Goal: Task Accomplishment & Management: Manage account settings

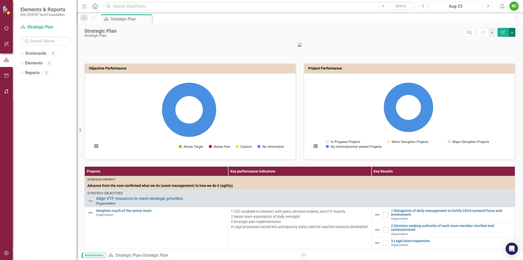
click at [513, 34] on button "button" at bounding box center [512, 32] width 7 height 9
click at [431, 47] on p at bounding box center [299, 44] width 431 height 5
click at [452, 47] on p at bounding box center [299, 44] width 431 height 5
click at [24, 104] on div "Dropdown Scorecards 9 Dropdown Strategic Plan Organization Strategy Investment …" at bounding box center [45, 154] width 64 height 211
click at [515, 6] on div "KC" at bounding box center [514, 6] width 9 height 9
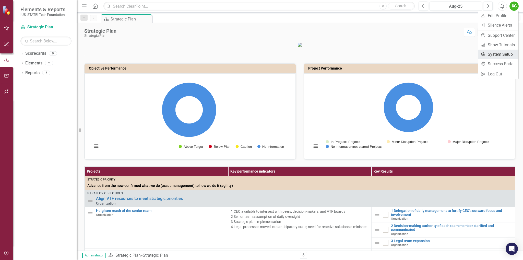
click at [503, 54] on link "Settings System Setup" at bounding box center [498, 54] width 40 height 9
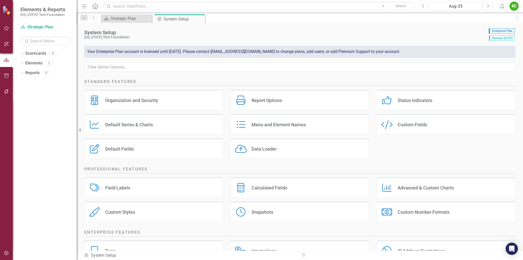
click at [136, 102] on div "Organization and Security" at bounding box center [131, 100] width 53 height 6
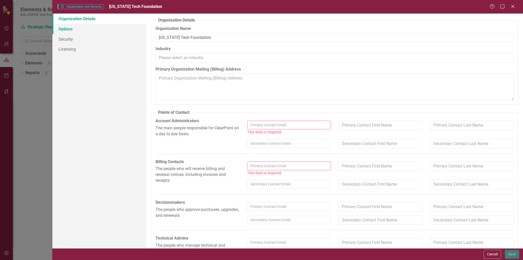
click at [71, 29] on link "Options" at bounding box center [99, 29] width 94 height 10
click at [276, 126] on input "text" at bounding box center [289, 125] width 84 height 9
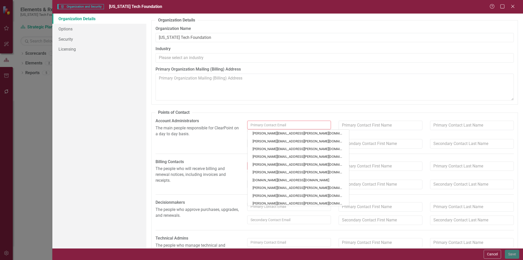
type input "k"
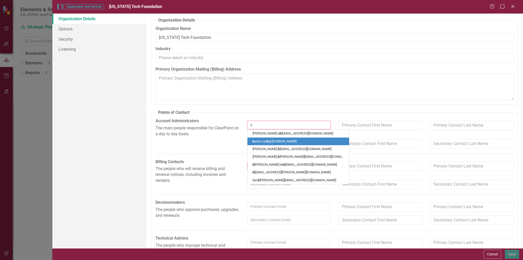
click at [275, 142] on link "k aren.coo k @vtf.org" at bounding box center [299, 141] width 102 height 8
type input "Karen"
type input "Cook"
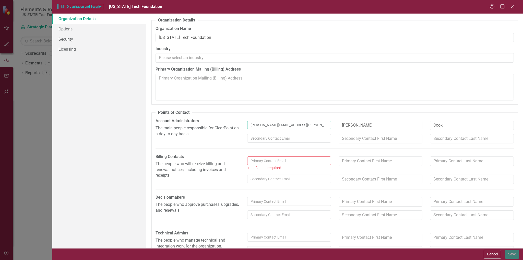
type input "karen.cook@vtf.org"
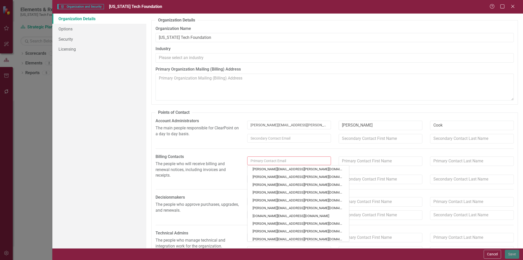
click at [269, 161] on input "text" at bounding box center [289, 160] width 84 height 9
type input "k"
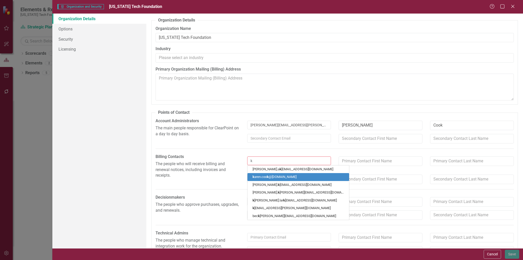
click at [268, 177] on link "k aren.coo k @vtf.org" at bounding box center [299, 177] width 102 height 8
type input "Karen"
type input "Cook"
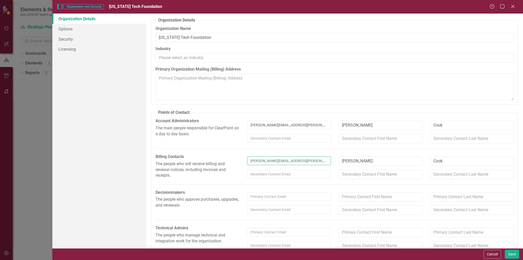
scroll to position [10, 0]
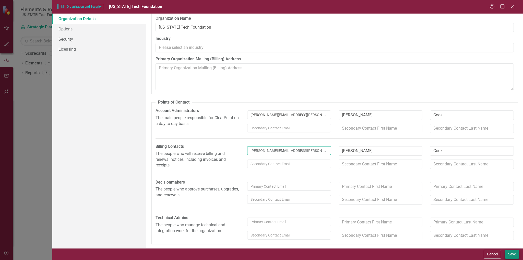
type input "karen.cook@vtf.org"
click at [514, 252] on button "Save" at bounding box center [512, 254] width 14 height 9
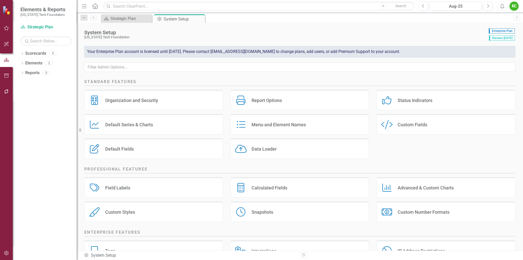
click at [140, 102] on div "Organization and Security" at bounding box center [131, 100] width 53 height 6
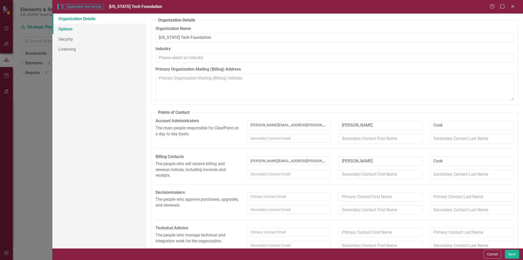
click at [67, 29] on link "Options" at bounding box center [99, 29] width 94 height 10
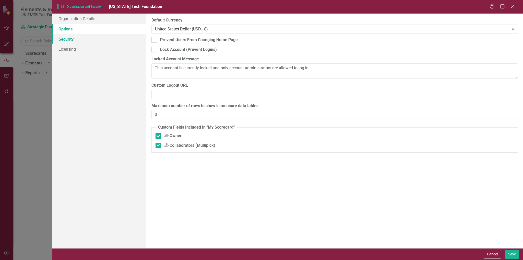
click at [67, 40] on link "Security" at bounding box center [99, 39] width 94 height 10
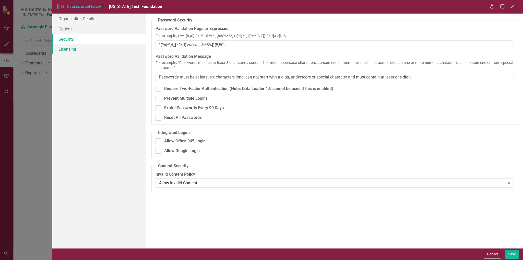
click at [68, 49] on link "Licensing" at bounding box center [99, 49] width 94 height 10
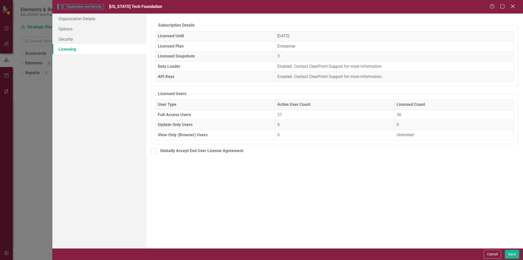
click at [512, 6] on icon "Close" at bounding box center [513, 6] width 6 height 5
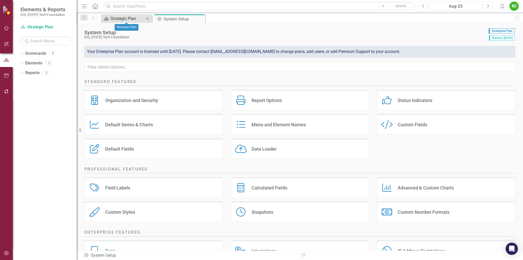
click at [137, 18] on div "Strategic Plan" at bounding box center [128, 18] width 34 height 6
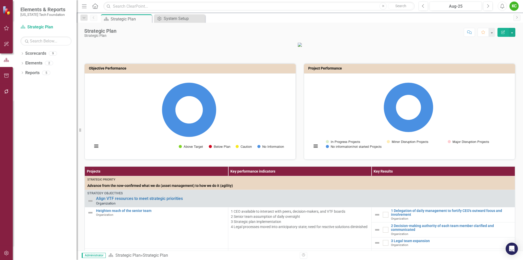
click at [515, 57] on div at bounding box center [299, 46] width 439 height 21
click at [460, 47] on p at bounding box center [299, 44] width 431 height 5
click at [462, 47] on p at bounding box center [299, 44] width 431 height 5
click at [23, 53] on icon "Dropdown" at bounding box center [22, 54] width 4 height 3
click at [25, 62] on icon "Dropdown" at bounding box center [25, 62] width 4 height 3
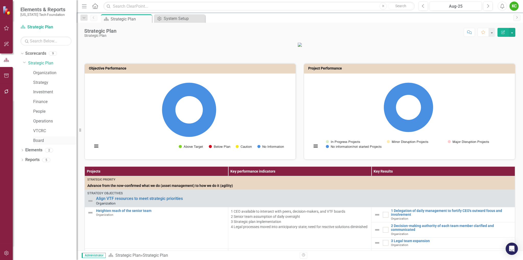
click at [39, 141] on link "Board" at bounding box center [54, 141] width 43 height 6
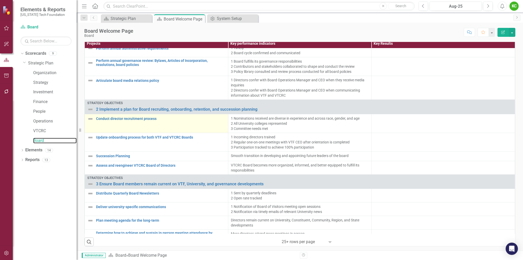
scroll to position [40, 0]
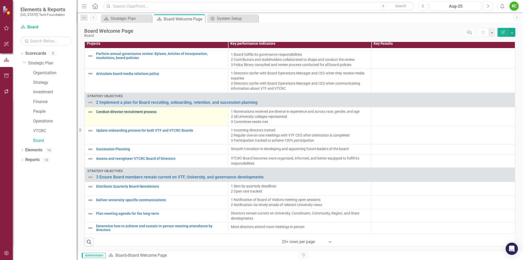
click at [147, 112] on link "Conduct director recruitment process" at bounding box center [161, 112] width 130 height 4
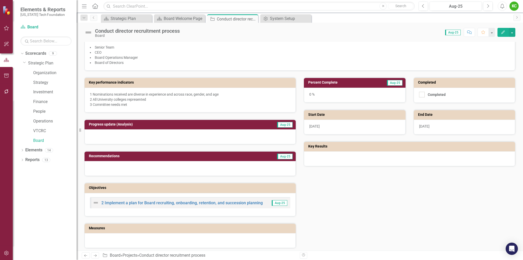
scroll to position [77, 0]
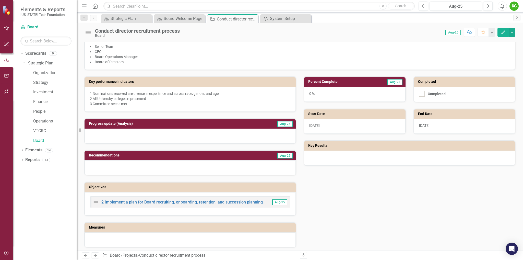
click at [343, 84] on td "Percent Complete" at bounding box center [338, 82] width 61 height 8
click at [504, 33] on icon "button" at bounding box center [504, 32] width 4 height 4
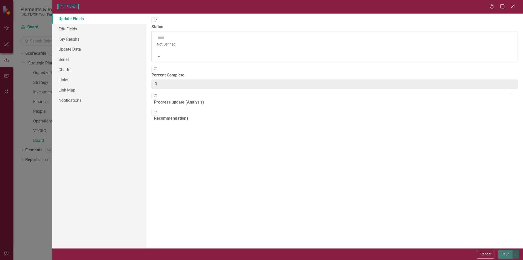
type input "0"
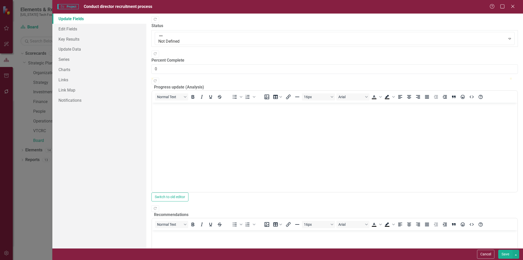
scroll to position [0, 0]
click at [513, 6] on icon at bounding box center [513, 6] width 4 height 4
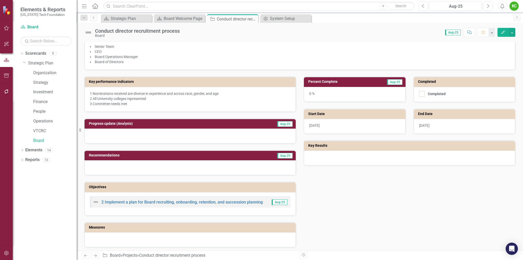
click at [312, 93] on div "0 %" at bounding box center [355, 94] width 102 height 15
drag, startPoint x: 309, startPoint y: 94, endPoint x: 331, endPoint y: 94, distance: 21.7
click at [331, 94] on div "0 %" at bounding box center [355, 94] width 102 height 15
click at [325, 95] on div "0 %" at bounding box center [355, 94] width 102 height 15
click at [320, 82] on h3 "Percent Complete" at bounding box center [338, 82] width 61 height 4
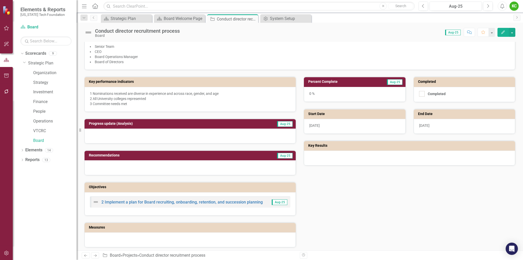
click at [330, 82] on h3 "Percent Complete" at bounding box center [338, 82] width 61 height 4
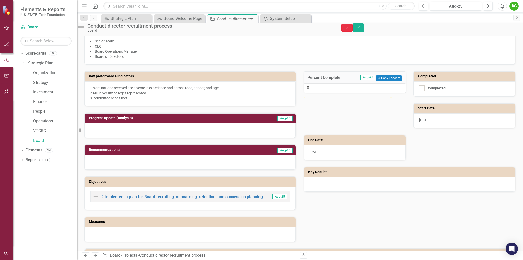
click at [350, 29] on icon "Close" at bounding box center [347, 28] width 5 height 4
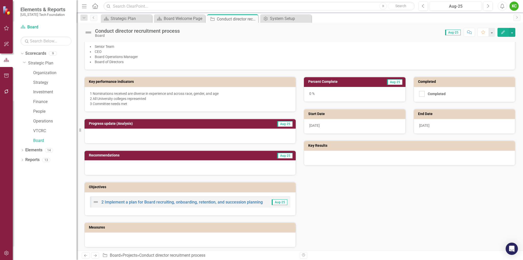
click at [145, 123] on h3 "Progress update (Analysis)" at bounding box center [164, 124] width 150 height 4
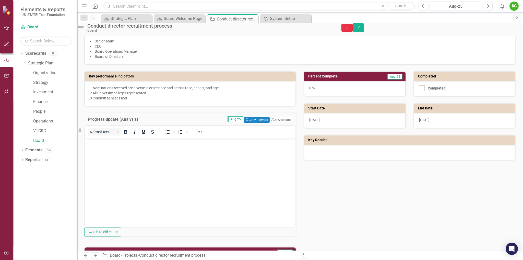
click at [350, 29] on icon "Close" at bounding box center [347, 28] width 5 height 4
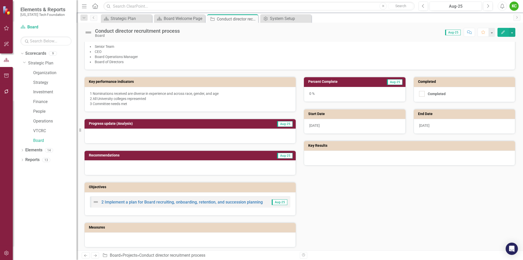
click at [332, 81] on h3 "Percent Complete" at bounding box center [338, 82] width 61 height 4
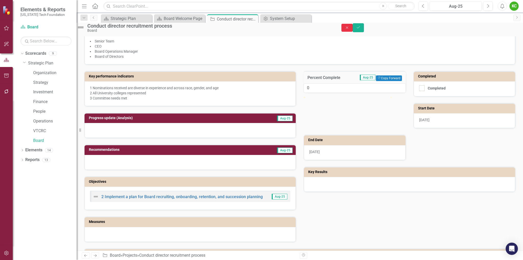
click at [350, 29] on icon "Close" at bounding box center [347, 28] width 5 height 4
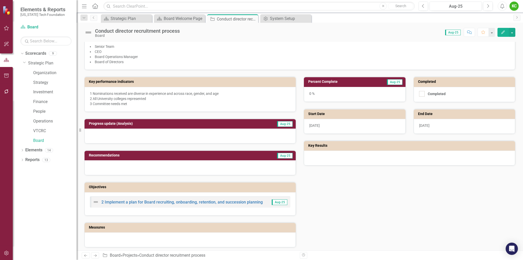
click at [180, 123] on h3 "Progress update (Analysis)" at bounding box center [164, 124] width 150 height 4
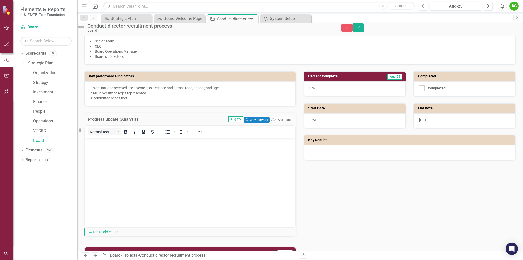
scroll to position [102, 0]
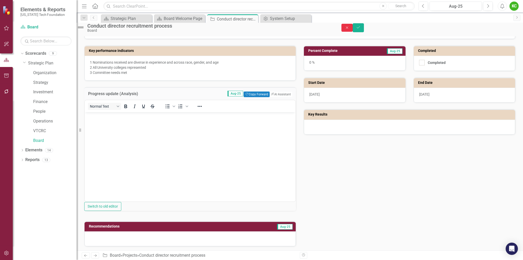
click at [350, 29] on icon "Close" at bounding box center [347, 28] width 5 height 4
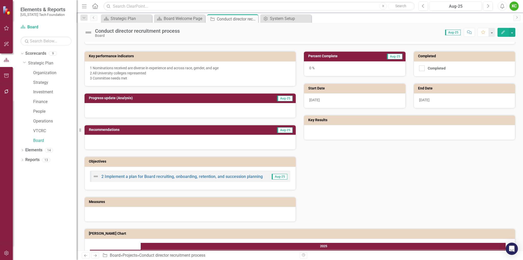
click at [162, 129] on h3 "Recommendations" at bounding box center [156, 130] width 134 height 4
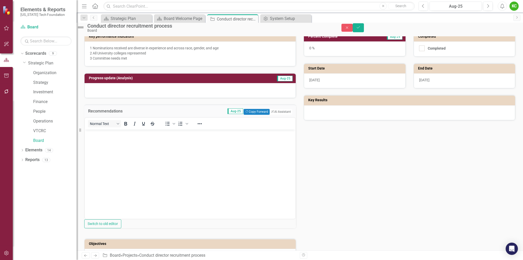
scroll to position [128, 0]
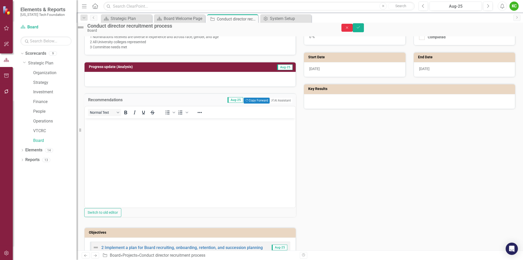
drag, startPoint x: 494, startPoint y: 28, endPoint x: 391, endPoint y: 97, distance: 123.5
click at [350, 28] on icon "Close" at bounding box center [347, 28] width 5 height 4
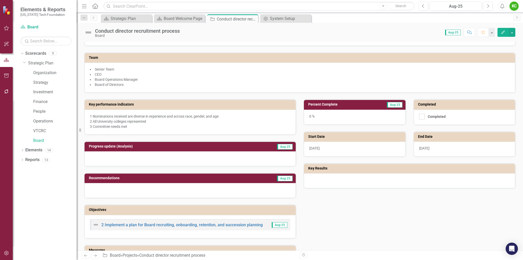
scroll to position [53, 0]
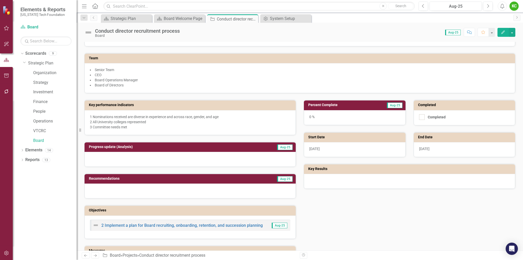
click at [345, 104] on h3 "Percent Complete" at bounding box center [338, 105] width 61 height 4
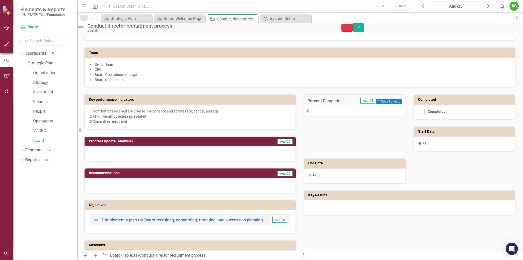
click at [350, 29] on icon "Close" at bounding box center [347, 28] width 5 height 4
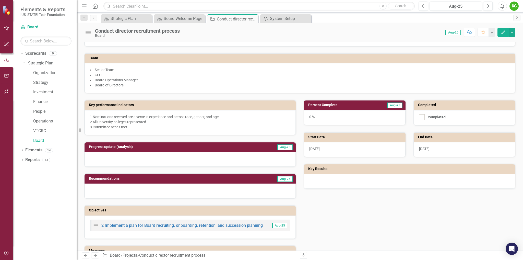
click at [504, 33] on icon "Edit" at bounding box center [503, 32] width 5 height 4
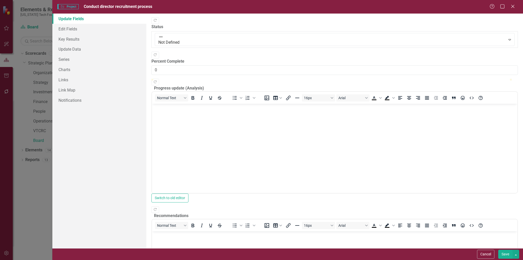
scroll to position [0, 0]
click at [72, 30] on link "Edit Fields" at bounding box center [99, 29] width 94 height 10
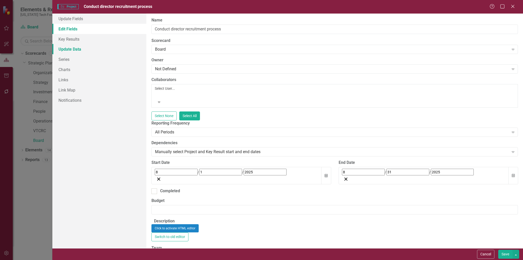
click at [72, 51] on link "Update Data" at bounding box center [99, 49] width 94 height 10
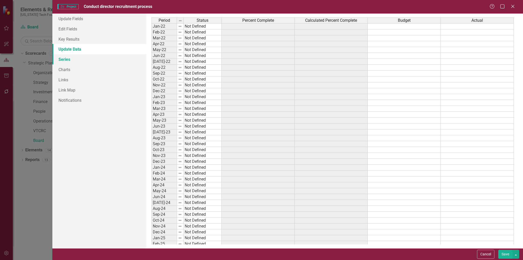
click at [68, 60] on link "Series" at bounding box center [99, 59] width 94 height 10
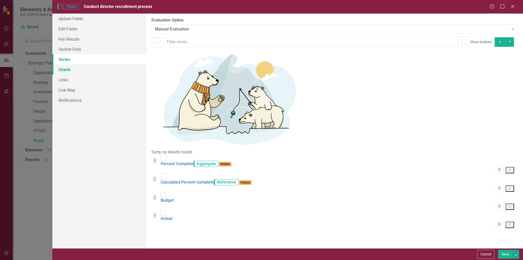
click at [66, 69] on link "Charts" at bounding box center [99, 69] width 94 height 10
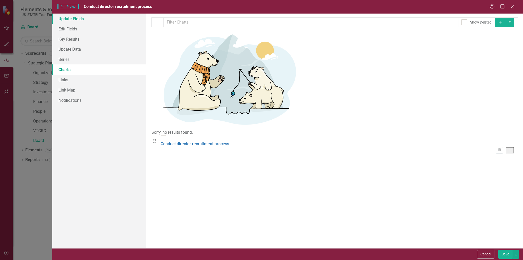
click at [72, 21] on link "Update Fields" at bounding box center [99, 19] width 94 height 10
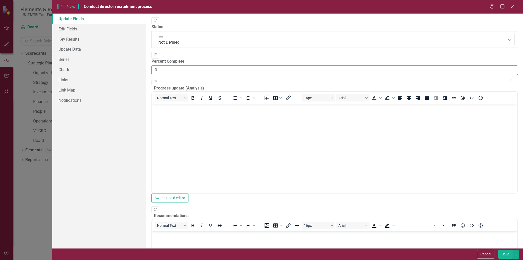
click at [174, 65] on input "0" at bounding box center [335, 69] width 367 height 9
type input "060"
click at [506, 254] on button "Save" at bounding box center [506, 254] width 14 height 9
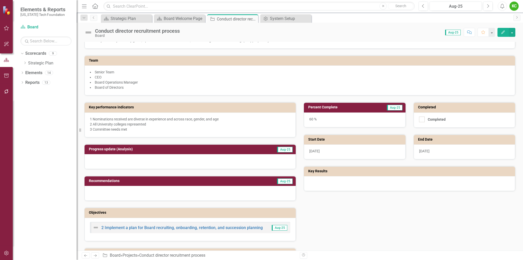
scroll to position [26, 0]
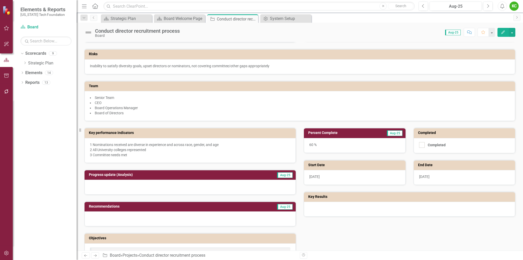
click at [353, 133] on h3 "Percent Complete" at bounding box center [338, 133] width 61 height 4
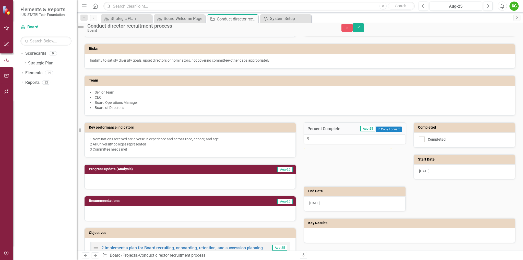
type input "0"
drag, startPoint x: 360, startPoint y: 163, endPoint x: 306, endPoint y: 164, distance: 54.4
click at [306, 144] on div "0" at bounding box center [355, 138] width 102 height 9
click at [361, 29] on icon "Save" at bounding box center [358, 28] width 5 height 4
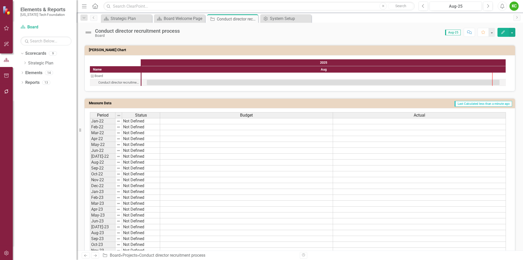
scroll to position [181, 0]
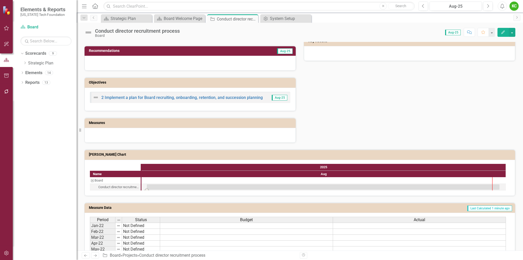
click at [326, 186] on div "Task: Start date: 2025-08-01 End date: 2025-08-31" at bounding box center [323, 186] width 353 height 5
click at [324, 186] on div "Task: Start date: 2025-08-01 End date: 2025-08-31" at bounding box center [323, 186] width 353 height 5
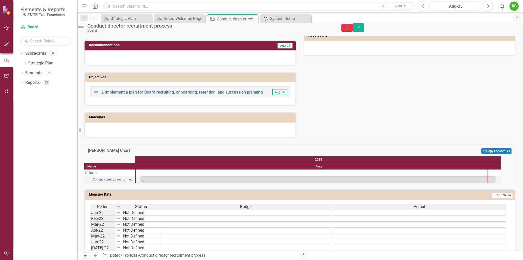
click at [350, 29] on icon "Close" at bounding box center [347, 28] width 5 height 4
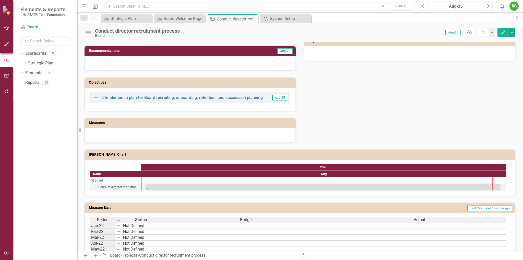
click at [89, 31] on img at bounding box center [88, 32] width 8 height 8
click at [89, 32] on img at bounding box center [88, 32] width 8 height 8
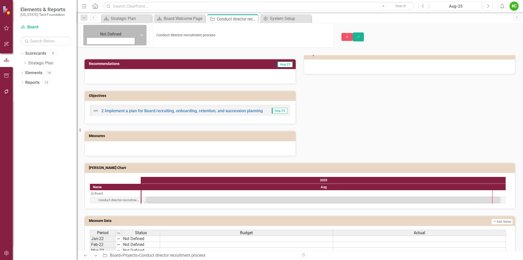
click at [139, 33] on icon "Expand" at bounding box center [141, 35] width 5 height 4
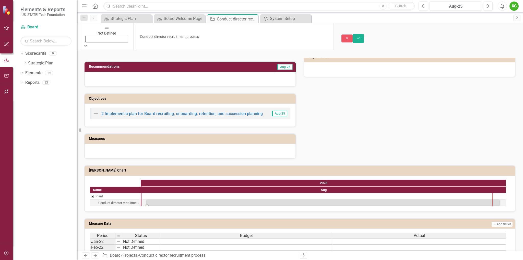
click at [361, 36] on icon "Save" at bounding box center [358, 38] width 5 height 4
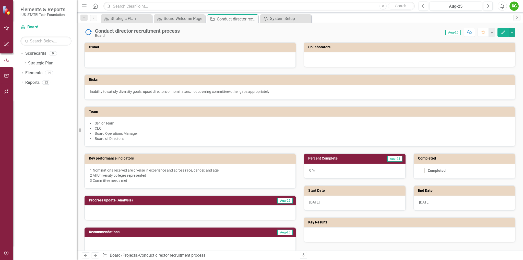
click at [503, 32] on icon "Edit" at bounding box center [503, 32] width 5 height 4
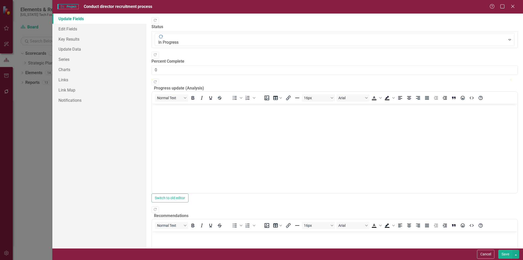
scroll to position [0, 0]
click at [511, 7] on icon "Close" at bounding box center [513, 6] width 6 height 5
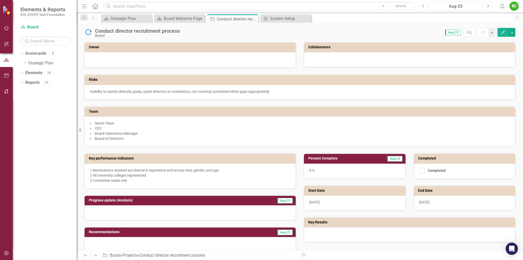
click at [505, 32] on icon "Edit" at bounding box center [503, 32] width 5 height 4
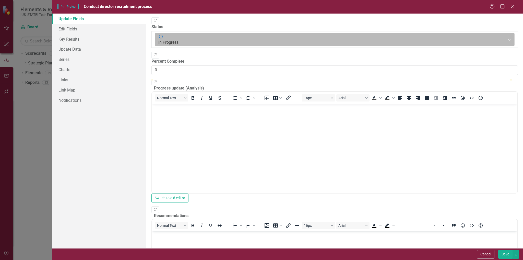
click at [187, 36] on div at bounding box center [330, 39] width 344 height 7
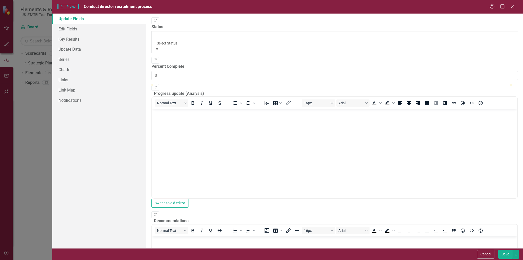
click at [508, 254] on button "Save" at bounding box center [506, 254] width 14 height 9
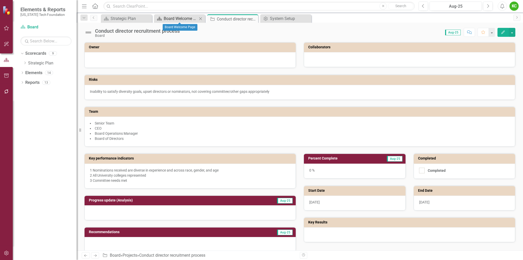
click at [183, 19] on div "Board Welcome Page" at bounding box center [181, 18] width 34 height 6
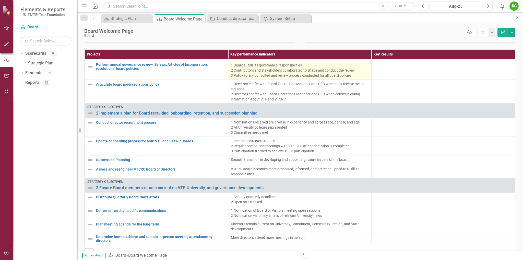
scroll to position [129, 0]
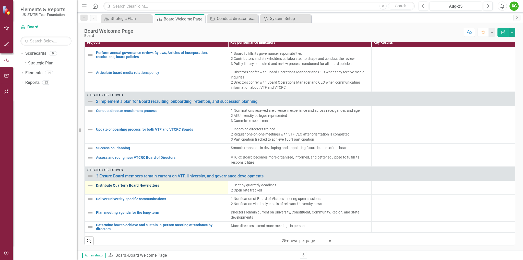
click at [163, 186] on link "Distribute Quarterly Board Newsletters" at bounding box center [161, 185] width 130 height 4
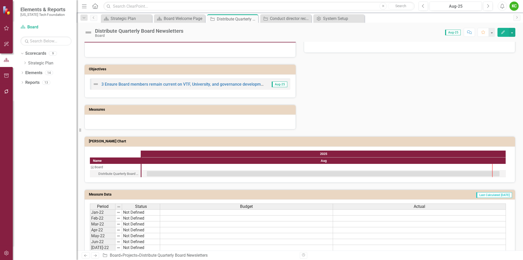
scroll to position [204, 0]
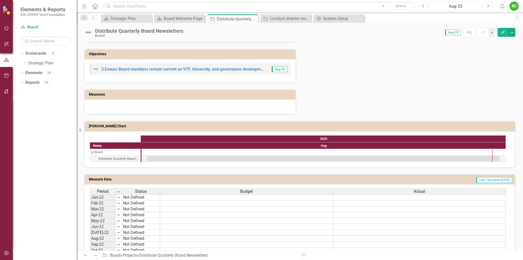
click at [187, 96] on h3 "Measures" at bounding box center [191, 95] width 204 height 4
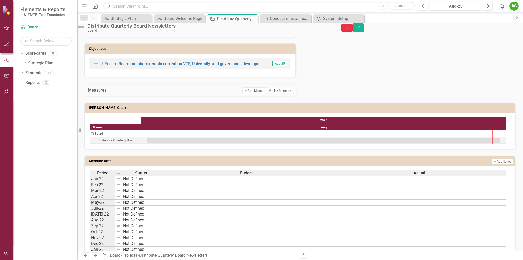
click at [349, 29] on icon "button" at bounding box center [347, 27] width 2 height 2
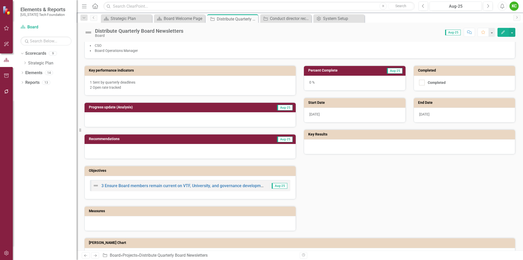
scroll to position [102, 0]
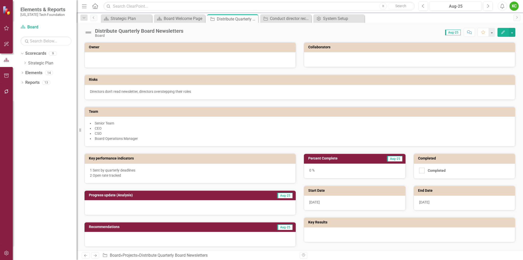
scroll to position [102, 0]
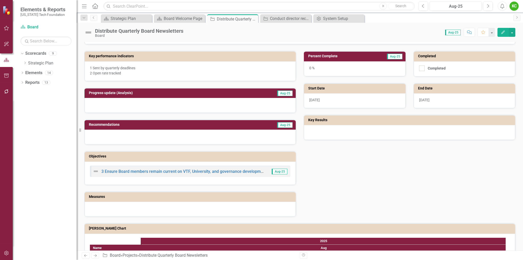
click at [438, 160] on div "Key performance indicators 1 Sent by quarterly deadlines 2 Open rate tracked Pr…" at bounding box center [299, 130] width 439 height 172
click at [503, 32] on icon "Edit" at bounding box center [503, 32] width 5 height 4
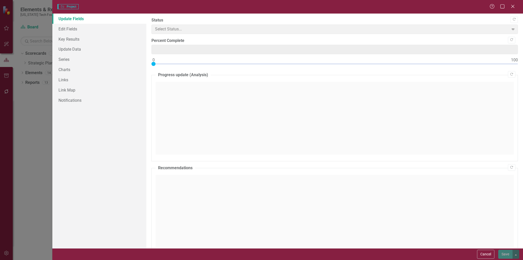
type input "0"
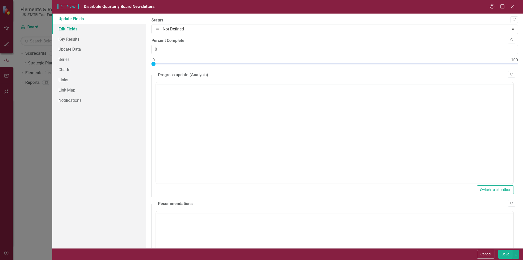
scroll to position [0, 0]
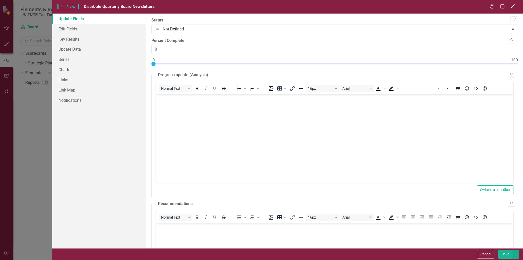
click at [513, 6] on icon at bounding box center [513, 6] width 4 height 4
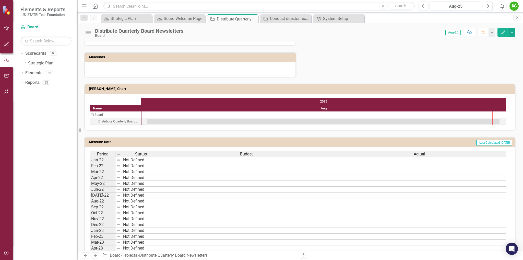
scroll to position [256, 0]
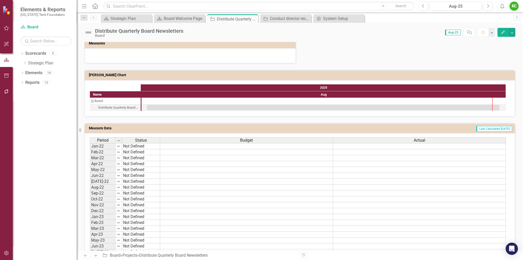
click at [503, 32] on icon "button" at bounding box center [504, 32] width 4 height 4
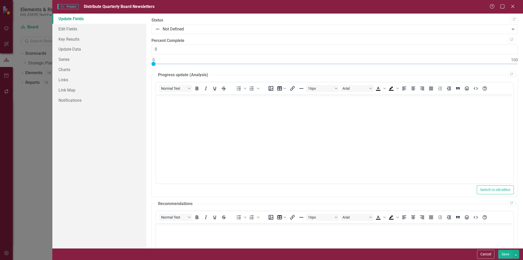
scroll to position [0, 0]
click at [514, 6] on icon "Close" at bounding box center [513, 6] width 6 height 5
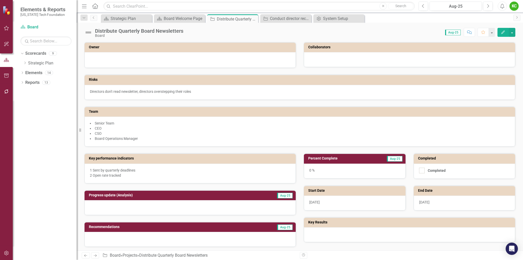
click at [417, 35] on div "Score: 0.00 Aug-25 Completed Comment Favorite Edit" at bounding box center [351, 32] width 330 height 9
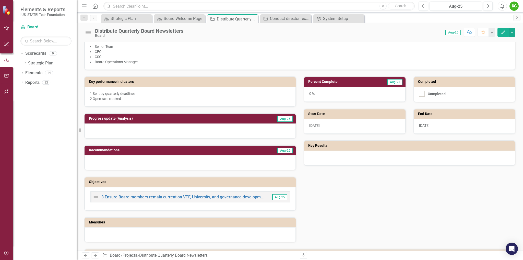
scroll to position [102, 0]
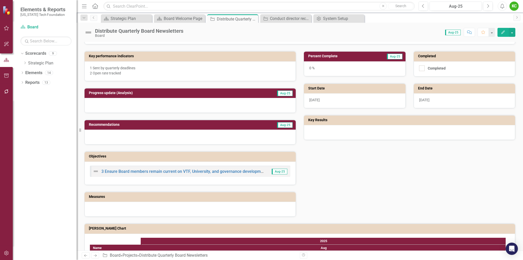
click at [325, 120] on h3 "Key Results" at bounding box center [410, 120] width 204 height 4
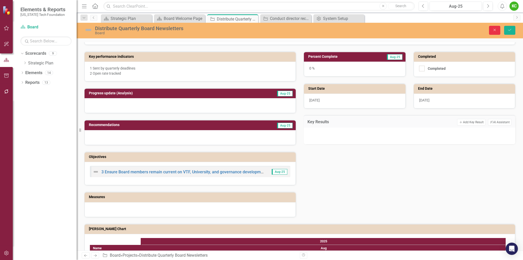
click at [495, 30] on icon "Close" at bounding box center [495, 30] width 5 height 4
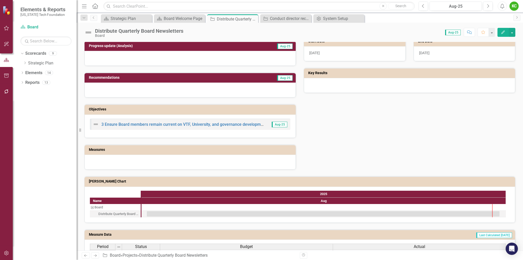
scroll to position [153, 0]
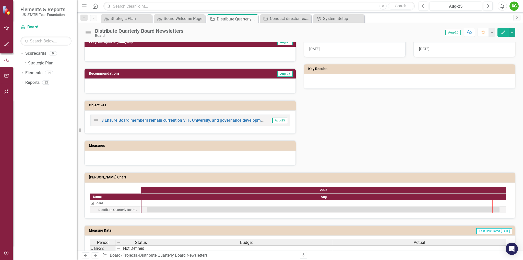
click at [178, 146] on h3 "Measures" at bounding box center [191, 146] width 204 height 4
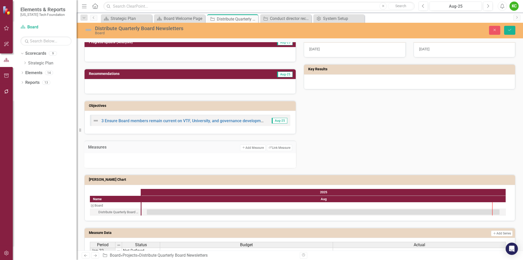
click at [332, 146] on div "Key performance indicators 1 Sent by quarterly deadlines 2 Open rate tracked Pr…" at bounding box center [299, 81] width 439 height 174
click at [496, 32] on icon "Close" at bounding box center [495, 30] width 5 height 4
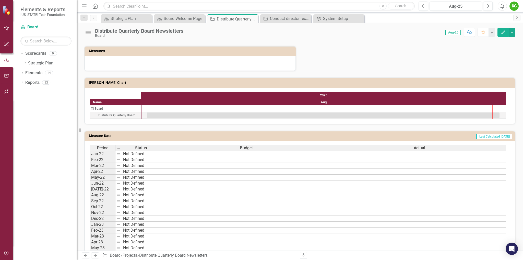
scroll to position [256, 0]
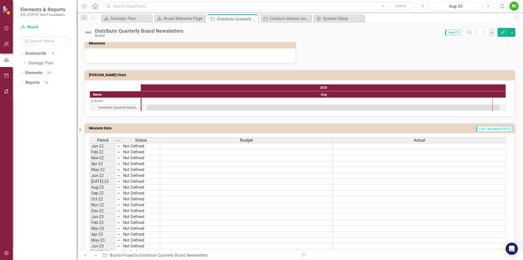
click at [504, 33] on icon "button" at bounding box center [504, 32] width 4 height 4
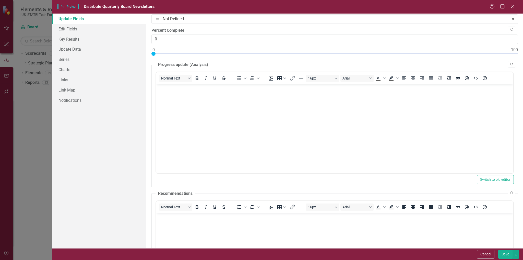
scroll to position [0, 0]
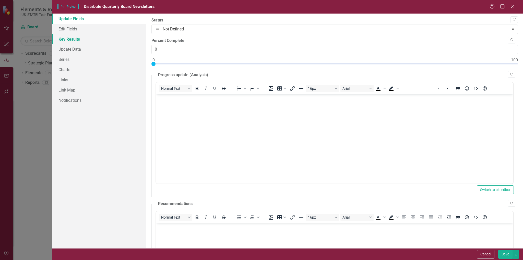
click at [74, 39] on link "Key Results" at bounding box center [99, 39] width 94 height 10
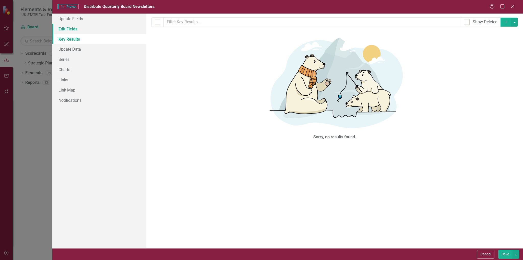
click at [69, 32] on link "Edit Fields" at bounding box center [99, 29] width 94 height 10
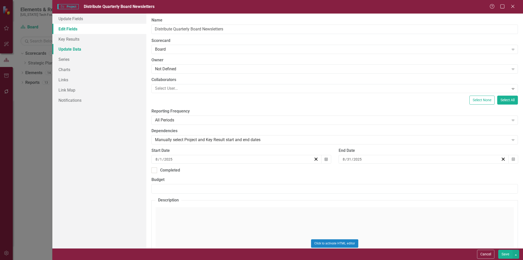
click at [69, 49] on link "Update Data" at bounding box center [99, 49] width 94 height 10
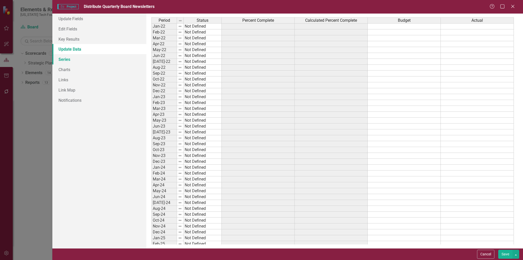
click at [66, 62] on link "Series" at bounding box center [99, 59] width 94 height 10
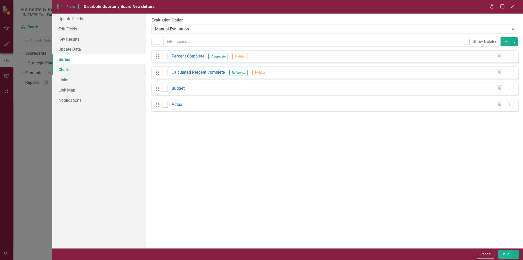
click at [66, 68] on link "Charts" at bounding box center [99, 69] width 94 height 10
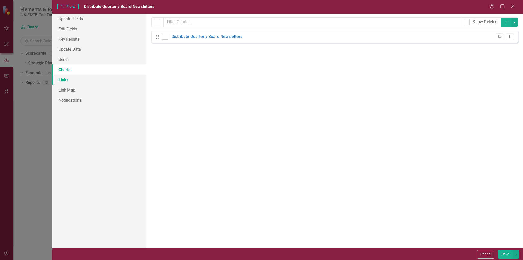
click at [65, 80] on link "Links" at bounding box center [99, 80] width 94 height 10
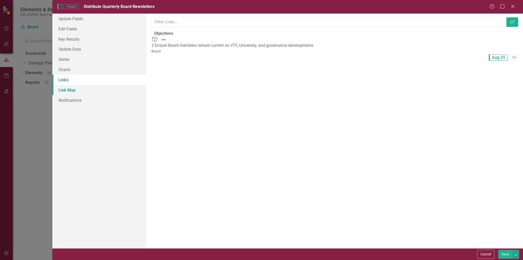
click at [67, 91] on link "Link Map" at bounding box center [99, 90] width 94 height 10
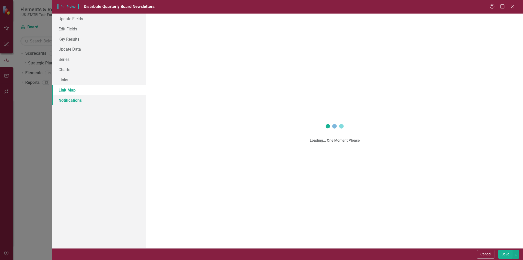
click at [68, 102] on link "Notifications" at bounding box center [99, 100] width 94 height 10
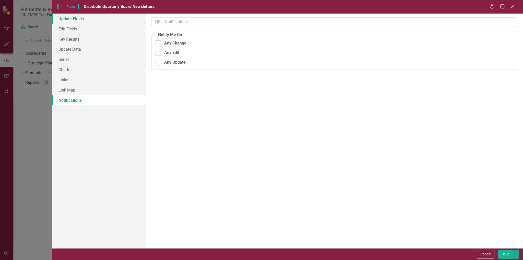
click at [79, 16] on link "Update Fields" at bounding box center [99, 19] width 94 height 10
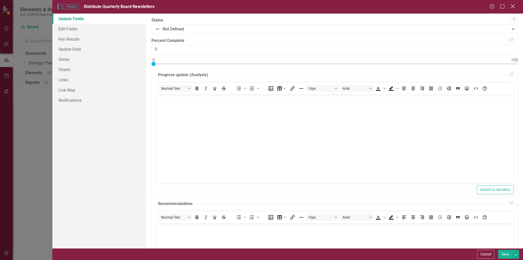
click at [512, 6] on icon "Close" at bounding box center [513, 6] width 6 height 5
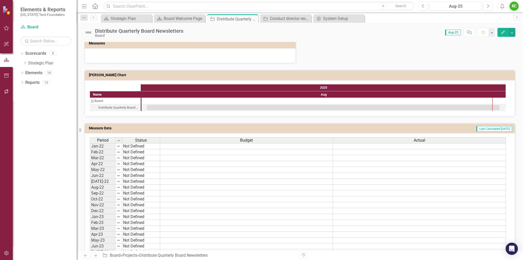
click at [47, 123] on div "Dropdown Scorecards 9 Dropdown Strategic Plan Organization Strategy Investment …" at bounding box center [45, 154] width 64 height 211
click at [23, 72] on icon "Dropdown" at bounding box center [22, 73] width 4 height 3
click at [42, 90] on link "Measure Measures" at bounding box center [40, 92] width 25 height 6
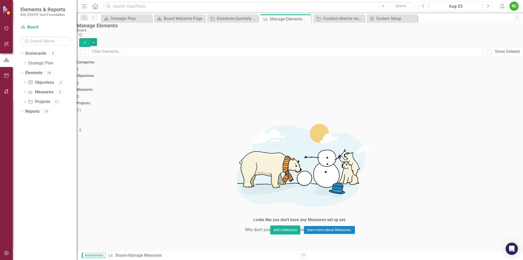
click at [133, 73] on div "Categories 1" at bounding box center [300, 66] width 447 height 12
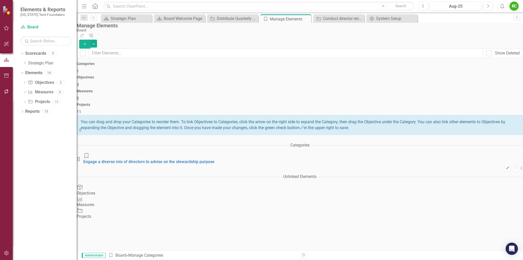
click at [79, 82] on span "3" at bounding box center [78, 84] width 2 height 5
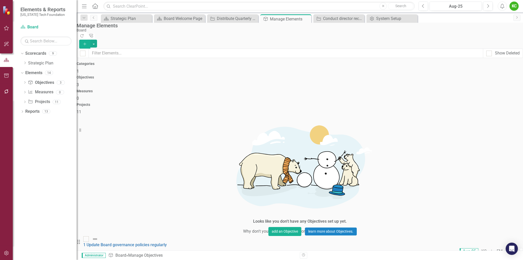
click at [350, 89] on div "Measures 0" at bounding box center [300, 95] width 447 height 12
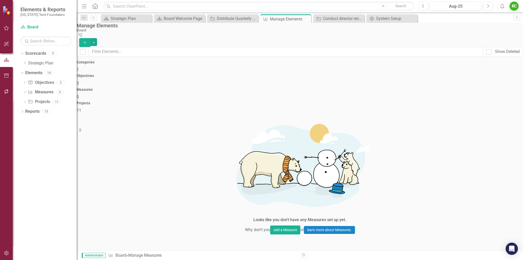
click at [464, 108] on div "11" at bounding box center [300, 111] width 447 height 6
click at [135, 64] on h4 "Categories" at bounding box center [300, 62] width 447 height 4
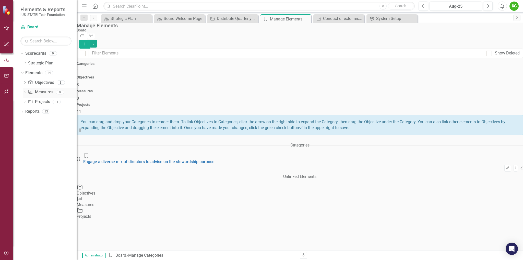
click at [25, 91] on icon "Dropdown" at bounding box center [25, 92] width 4 height 3
click at [39, 91] on link "Measure Measures" at bounding box center [37, 92] width 25 height 6
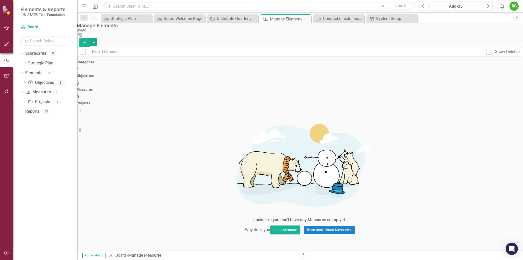
click at [159, 73] on div "Categories 1" at bounding box center [300, 66] width 447 height 12
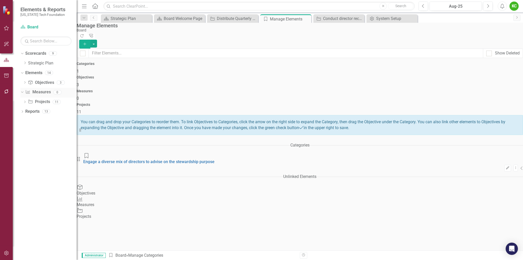
click at [35, 93] on link "Measure Measures" at bounding box center [37, 92] width 25 height 6
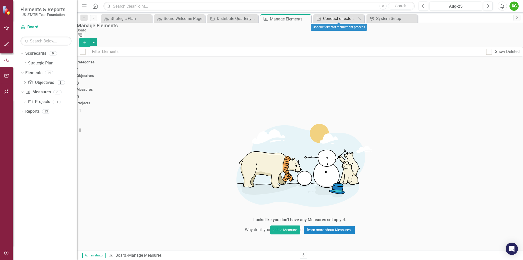
click at [346, 19] on div "Conduct director recruitment process" at bounding box center [340, 18] width 34 height 6
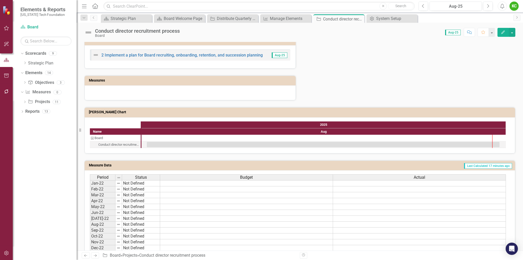
scroll to position [230, 0]
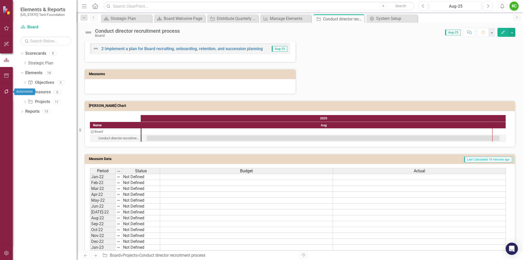
click at [6, 92] on icon "button" at bounding box center [6, 91] width 5 height 4
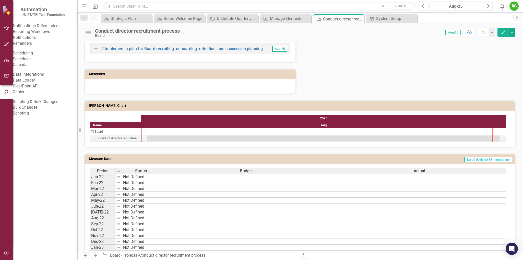
click at [44, 35] on link "Reporting Workflows" at bounding box center [45, 32] width 64 height 6
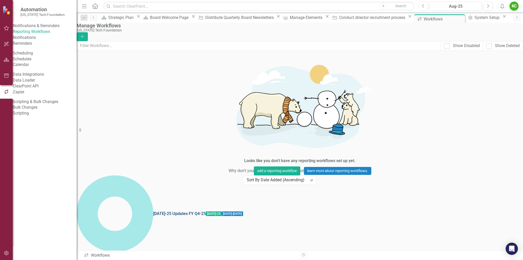
click at [153, 211] on link "Jul-25 Updates FY Q4-25" at bounding box center [179, 214] width 53 height 6
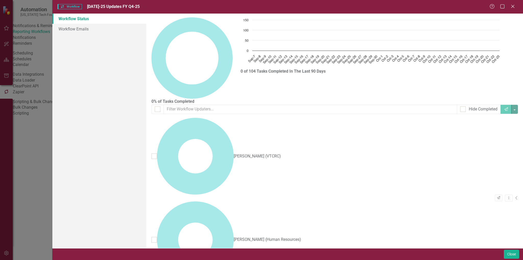
checkbox input "false"
click at [71, 29] on link "Workflow Emails" at bounding box center [99, 29] width 94 height 10
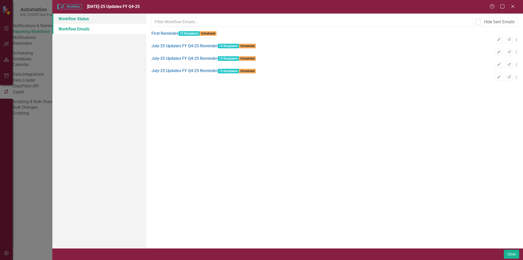
click at [71, 19] on link "Workflow Status" at bounding box center [99, 19] width 94 height 10
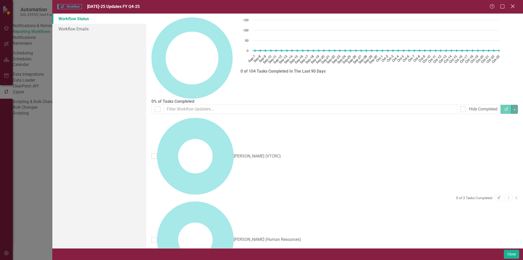
click at [513, 6] on icon at bounding box center [513, 6] width 4 height 4
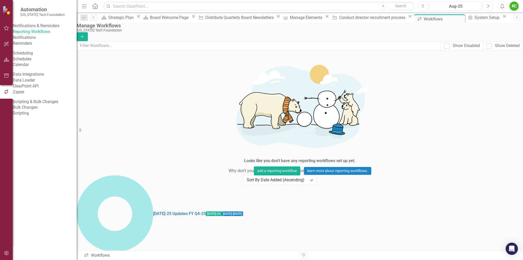
click at [38, 41] on link "Notifications" at bounding box center [45, 38] width 64 height 6
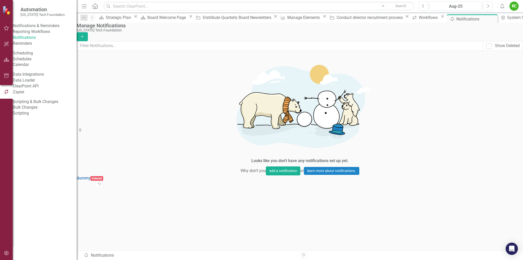
click at [35, 47] on link "Reminders" at bounding box center [45, 44] width 64 height 6
click at [38, 35] on link "Reporting Workflows" at bounding box center [45, 32] width 64 height 6
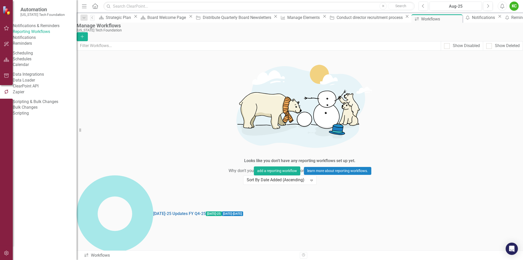
click at [38, 28] on div "Notifications & Reminders" at bounding box center [36, 26] width 47 height 6
click at [38, 35] on link "Reporting Workflows" at bounding box center [45, 32] width 64 height 6
click at [243, 175] on div "Jul-25 Updates FY Q4-25 Jul-25 9/8/25 - 10/24/25 0 of 104 Tasks Completed CS Ed…" at bounding box center [160, 181] width 167 height 12
click at [153, 211] on link "Jul-25 Updates FY Q4-25" at bounding box center [179, 214] width 53 height 6
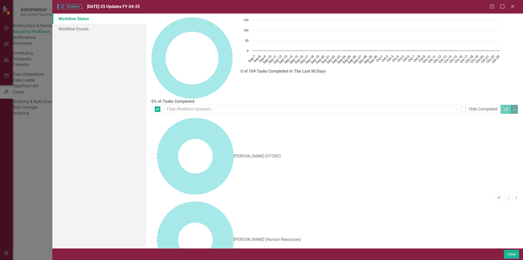
checkbox input "false"
click at [74, 30] on link "Workflow Emails" at bounding box center [99, 29] width 94 height 10
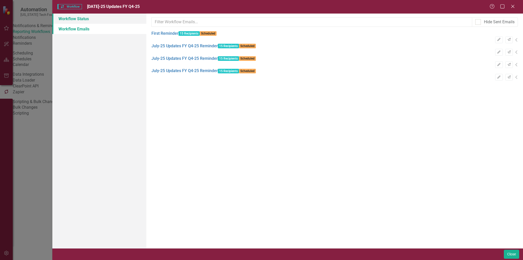
click at [82, 19] on link "Workflow Status" at bounding box center [99, 19] width 94 height 10
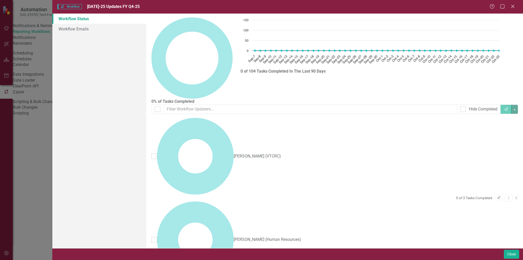
click at [234, 153] on div "Danielle Akers (VTCRC)" at bounding box center [257, 156] width 47 height 6
click at [513, 6] on icon "Close" at bounding box center [513, 6] width 6 height 5
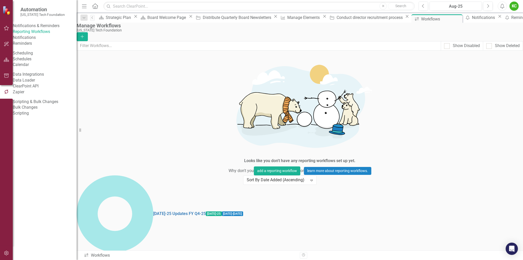
click at [243, 175] on div "Jul-25 Updates FY Q4-25 Jul-25 9/8/25 - 10/24/25 0 of 104 Tasks Completed CS Ed…" at bounding box center [160, 181] width 167 height 12
click at [337, 17] on div "Conduct director recruitment process" at bounding box center [370, 17] width 67 height 6
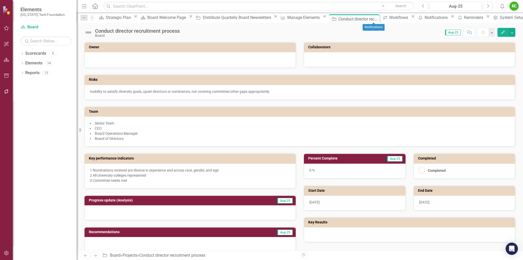
click at [450, 18] on icon "Close" at bounding box center [452, 16] width 5 height 4
click at [450, 18] on icon at bounding box center [451, 16] width 3 height 3
click at [456, 18] on icon at bounding box center [457, 16] width 3 height 3
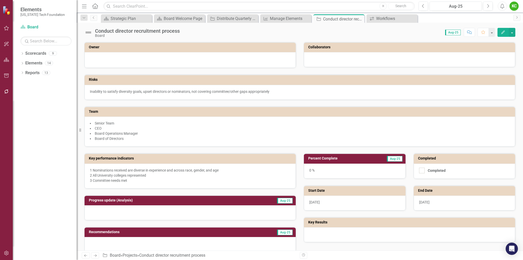
click at [503, 33] on icon "button" at bounding box center [504, 32] width 4 height 4
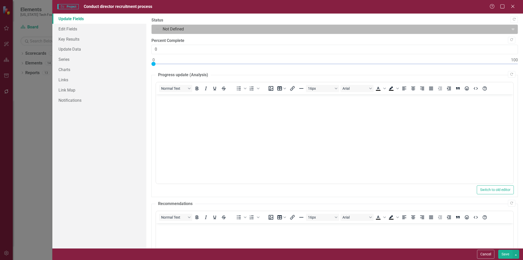
click at [199, 30] on div at bounding box center [330, 29] width 351 height 7
click at [512, 29] on icon at bounding box center [513, 30] width 3 height 2
click at [236, 31] on div at bounding box center [330, 29] width 351 height 7
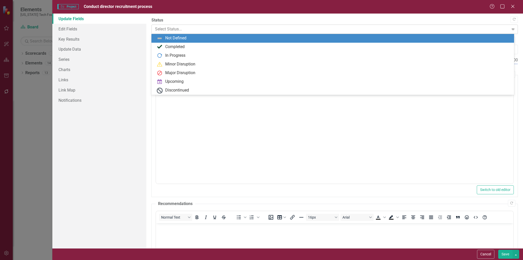
click at [194, 32] on div at bounding box center [330, 29] width 351 height 7
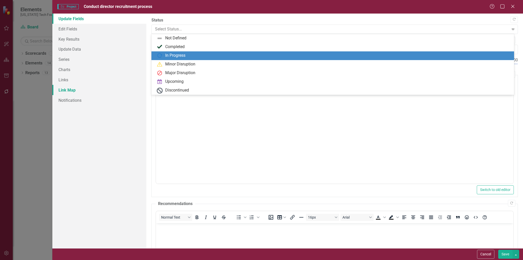
click at [94, 90] on link "Link Map" at bounding box center [99, 90] width 94 height 10
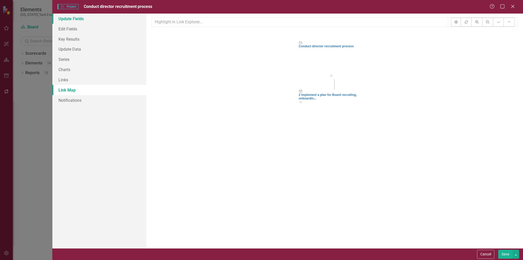
click at [84, 17] on link "Update Fields" at bounding box center [99, 19] width 94 height 10
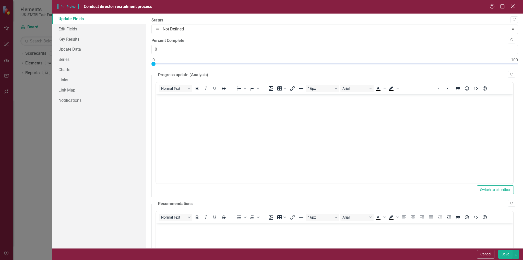
click at [513, 6] on icon at bounding box center [513, 6] width 4 height 4
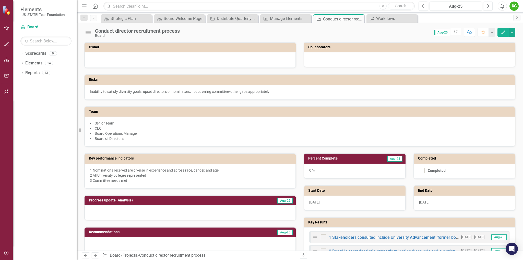
click at [489, 6] on icon "button" at bounding box center [489, 6] width 2 height 4
click at [6, 28] on icon "button" at bounding box center [6, 28] width 5 height 4
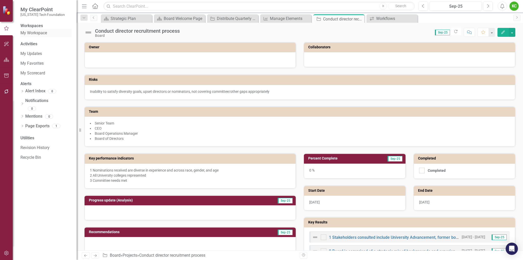
click at [38, 36] on link "My Workspace" at bounding box center [45, 33] width 51 height 6
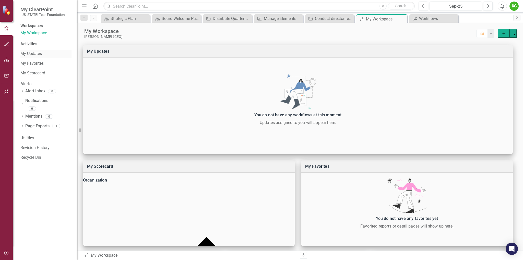
click at [36, 56] on link "My Updates" at bounding box center [45, 54] width 51 height 6
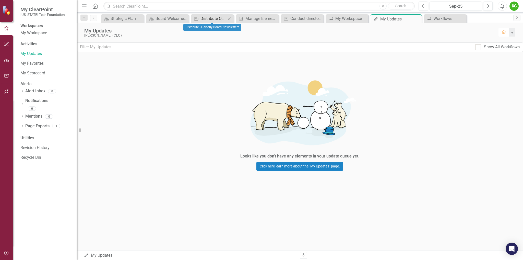
click at [220, 18] on div "Distribute Quarterly Board Newsletters" at bounding box center [214, 18] width 26 height 6
